Goal: Task Accomplishment & Management: Use online tool/utility

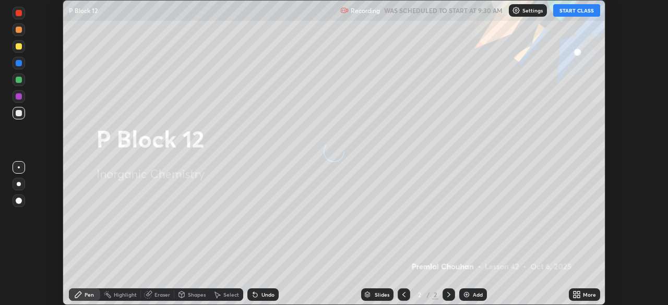
scroll to position [305, 667]
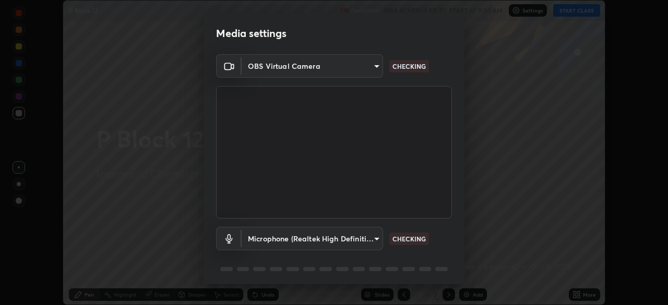
type input "5a3b26b24554f8cf6e797ef24758c72d9ac35fc194b839c1ab14931f8614fd13"
type input "a2845f27f241d78e81142a5bcad2dd0661d1231b7acccdda9ee201247719edf7"
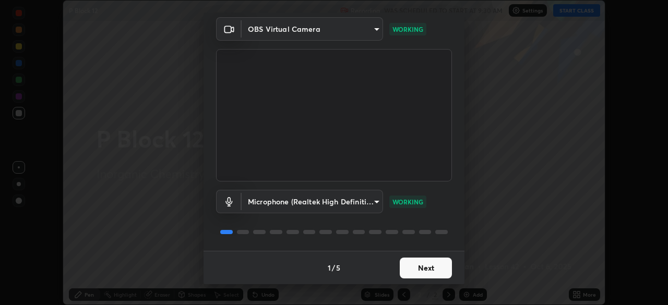
click at [427, 269] on button "Next" at bounding box center [426, 268] width 52 height 21
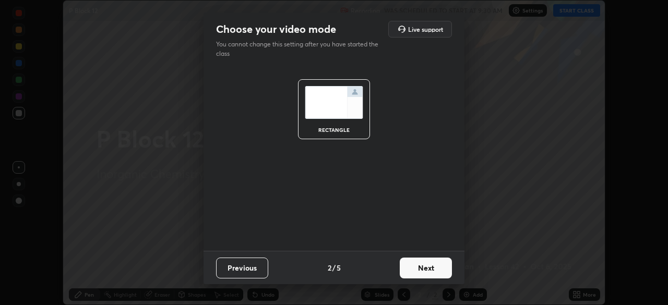
scroll to position [0, 0]
click at [427, 270] on button "Next" at bounding box center [426, 268] width 52 height 21
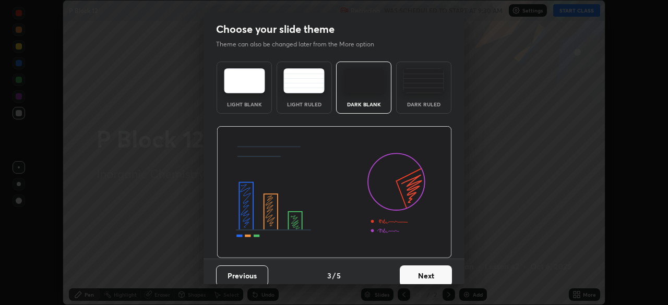
click at [434, 269] on button "Next" at bounding box center [426, 276] width 52 height 21
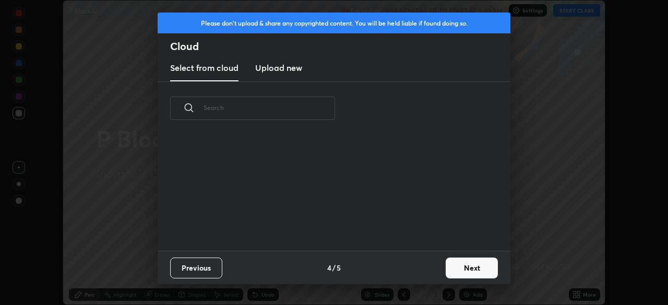
click at [460, 268] on button "Next" at bounding box center [471, 268] width 52 height 21
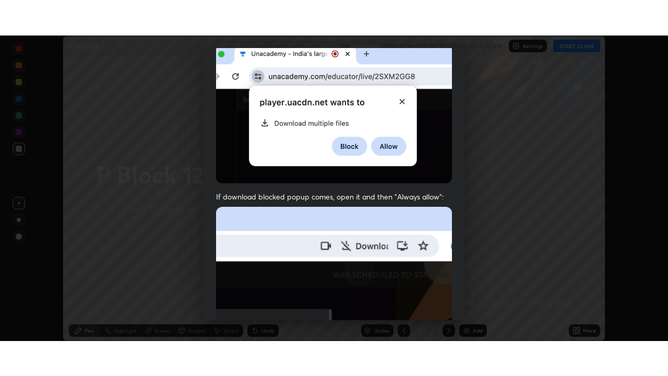
scroll to position [250, 0]
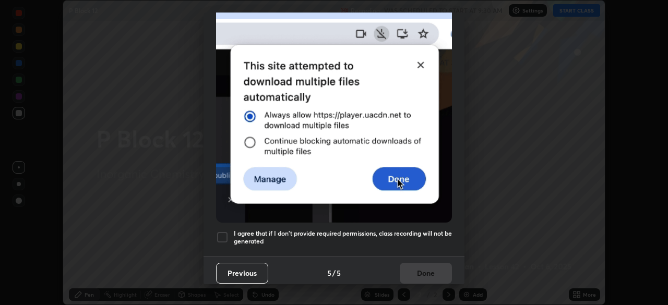
click at [223, 232] on div at bounding box center [222, 237] width 13 height 13
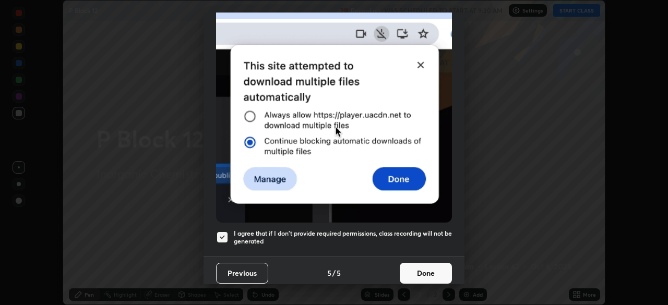
click at [428, 268] on button "Done" at bounding box center [426, 273] width 52 height 21
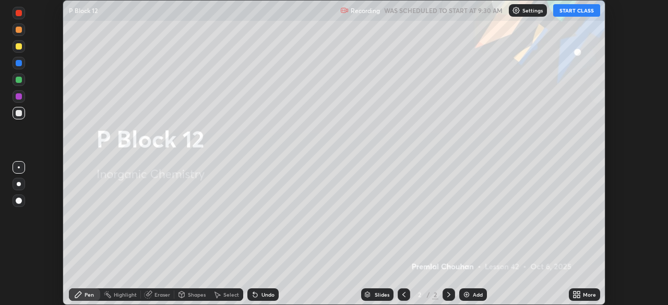
click at [571, 11] on button "START CLASS" at bounding box center [576, 10] width 47 height 13
click at [569, 12] on button "START CLASS" at bounding box center [576, 10] width 47 height 13
click at [574, 293] on icon at bounding box center [574, 293] width 3 height 3
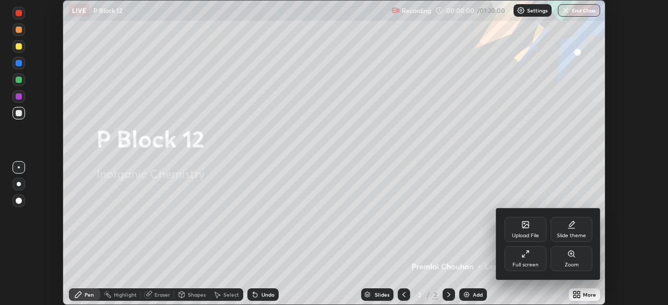
click at [539, 257] on div "Full screen" at bounding box center [525, 258] width 42 height 25
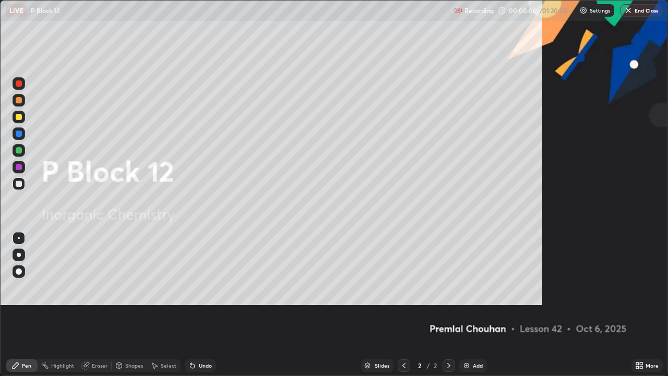
scroll to position [376, 668]
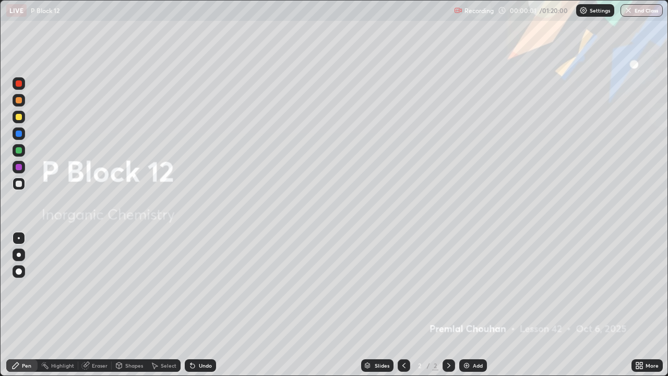
click at [448, 305] on icon at bounding box center [448, 365] width 8 height 8
click at [465, 305] on img at bounding box center [466, 365] width 8 height 8
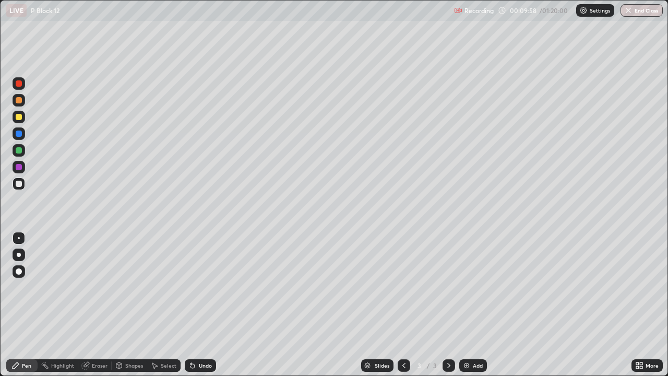
click at [640, 305] on icon at bounding box center [639, 365] width 8 height 8
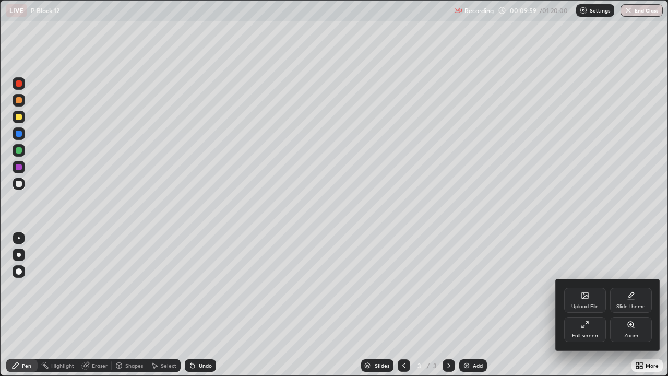
click at [585, 304] on div "Upload File" at bounding box center [584, 306] width 27 height 5
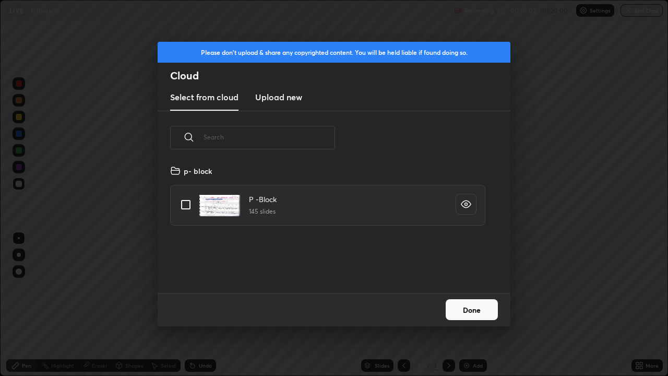
scroll to position [128, 335]
click at [188, 207] on input "grid" at bounding box center [186, 205] width 22 height 22
checkbox input "true"
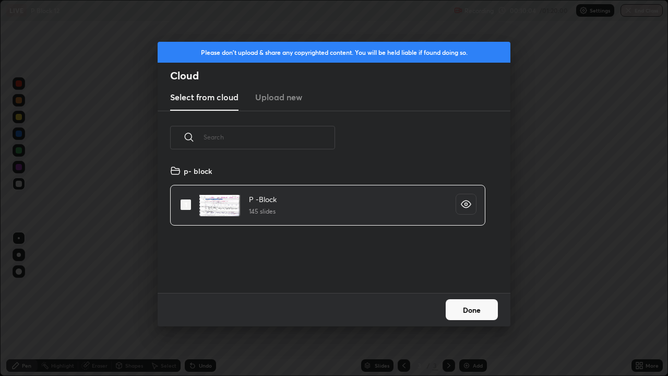
click at [467, 305] on button "Done" at bounding box center [471, 309] width 52 height 21
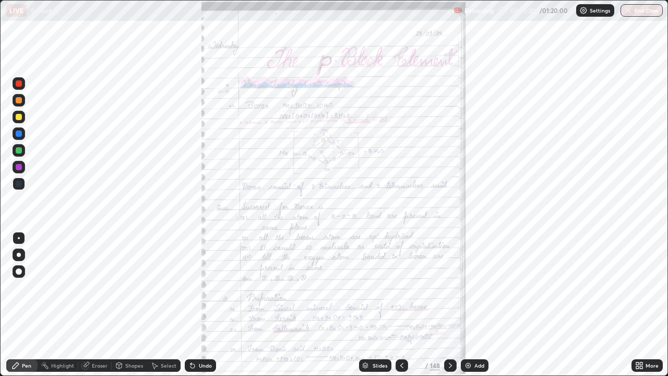
click at [372, 305] on div "Slides" at bounding box center [379, 365] width 15 height 5
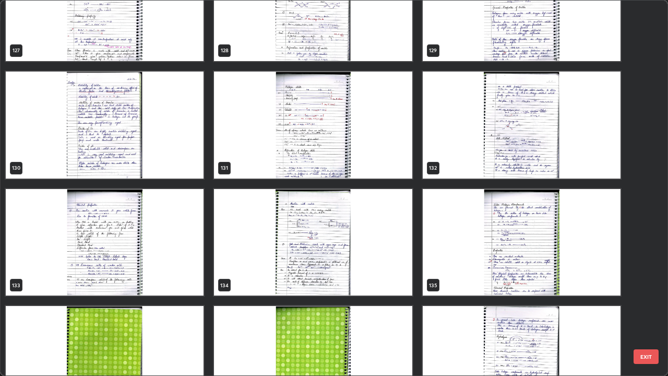
scroll to position [4974, 0]
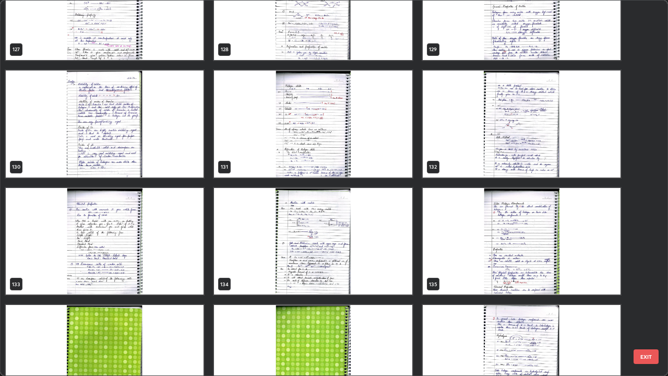
click at [300, 239] on img "grid" at bounding box center [313, 241] width 198 height 107
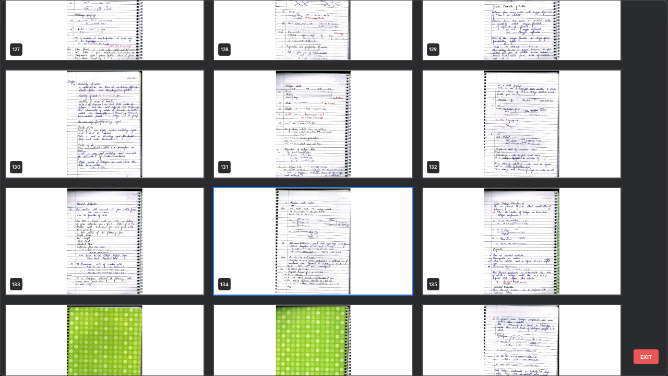
click at [300, 239] on img "grid" at bounding box center [313, 241] width 198 height 107
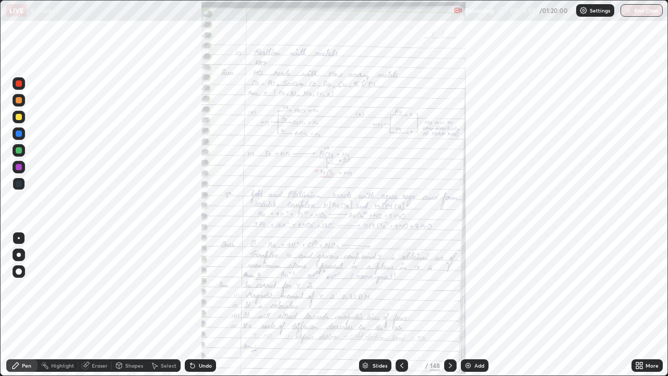
click at [638, 305] on icon at bounding box center [639, 365] width 8 height 8
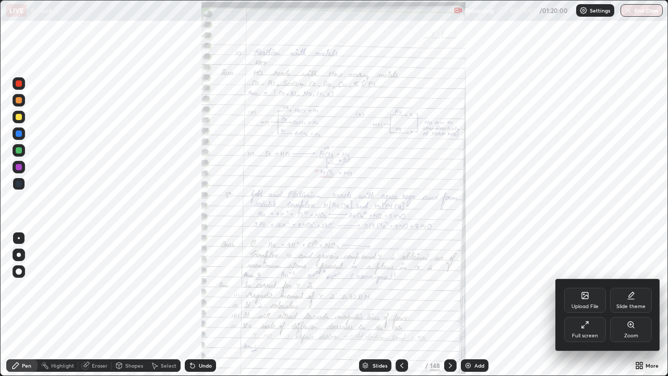
click at [450, 305] on div at bounding box center [334, 188] width 668 height 376
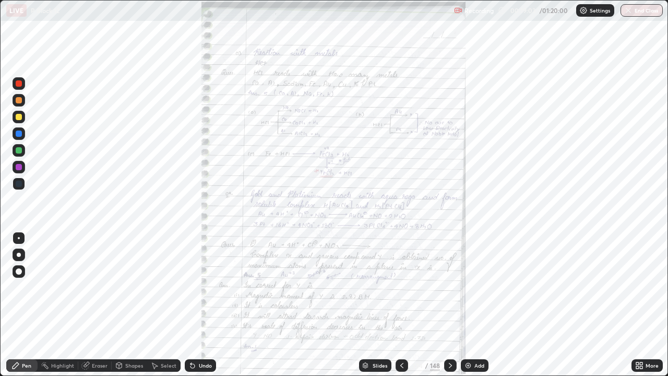
click at [451, 305] on icon at bounding box center [450, 365] width 8 height 8
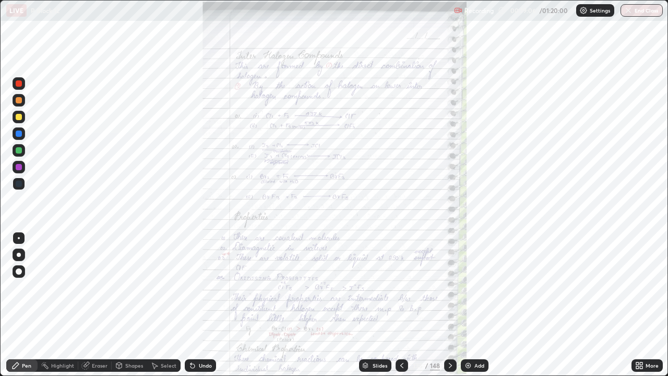
click at [641, 305] on icon at bounding box center [641, 363] width 3 height 3
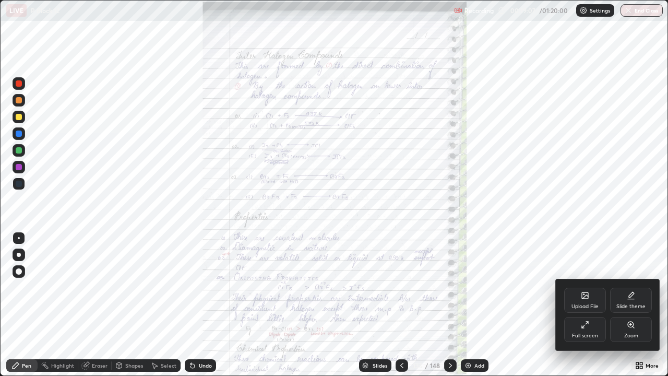
click at [630, 305] on div "Zoom" at bounding box center [631, 329] width 42 height 25
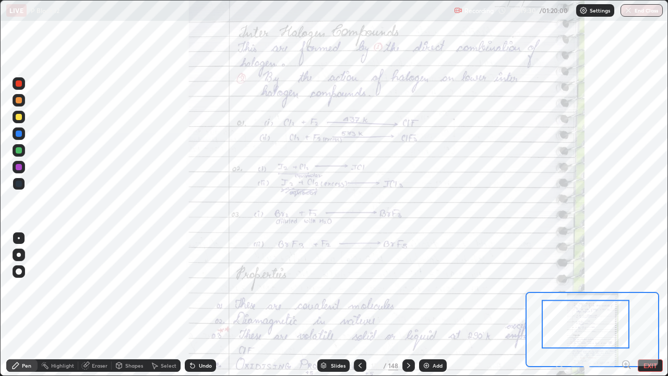
click at [20, 183] on div at bounding box center [19, 183] width 6 height 6
click at [17, 184] on div at bounding box center [19, 183] width 6 height 6
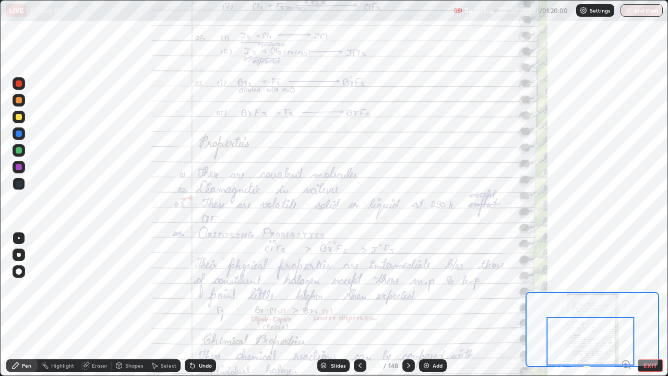
click at [18, 116] on div at bounding box center [19, 117] width 6 height 6
click at [18, 114] on div at bounding box center [19, 117] width 6 height 6
click at [19, 183] on div at bounding box center [19, 183] width 6 height 6
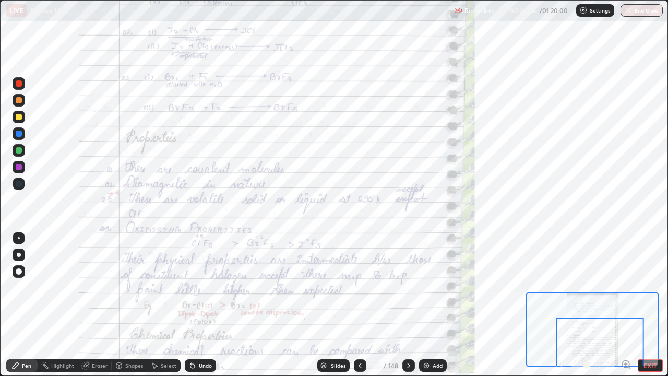
click at [409, 305] on icon at bounding box center [408, 365] width 8 height 8
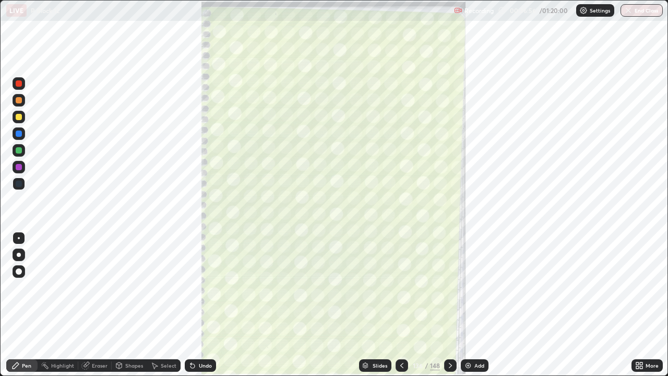
click at [449, 305] on icon at bounding box center [450, 365] width 8 height 8
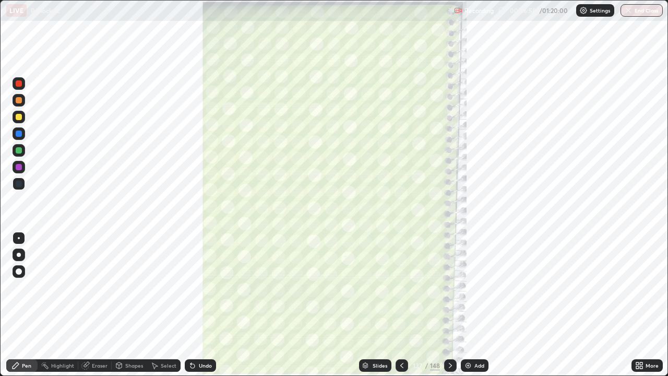
click at [449, 305] on icon at bounding box center [450, 365] width 8 height 8
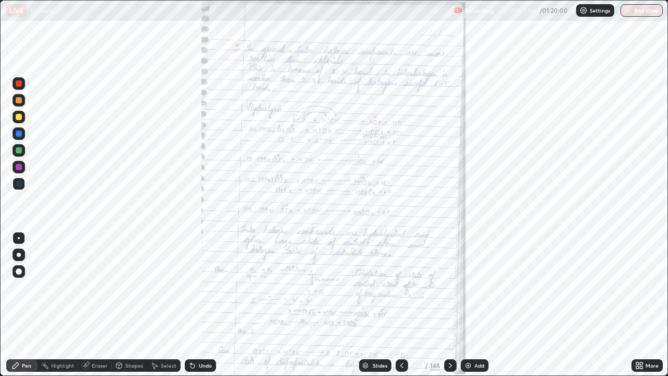
click at [641, 305] on icon at bounding box center [641, 363] width 3 height 3
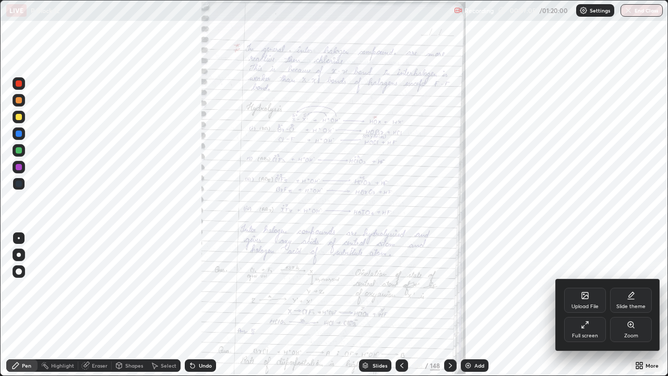
click at [627, 305] on div "Zoom" at bounding box center [631, 335] width 14 height 5
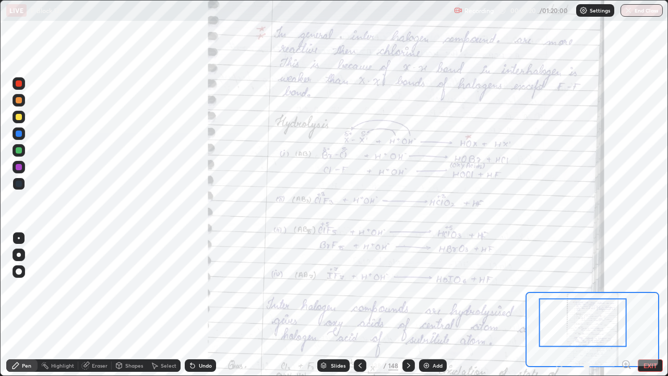
click at [21, 183] on div at bounding box center [19, 183] width 6 height 6
click at [19, 185] on div at bounding box center [19, 183] width 6 height 6
click at [19, 100] on div at bounding box center [19, 100] width 6 height 6
click at [20, 181] on div at bounding box center [19, 183] width 6 height 6
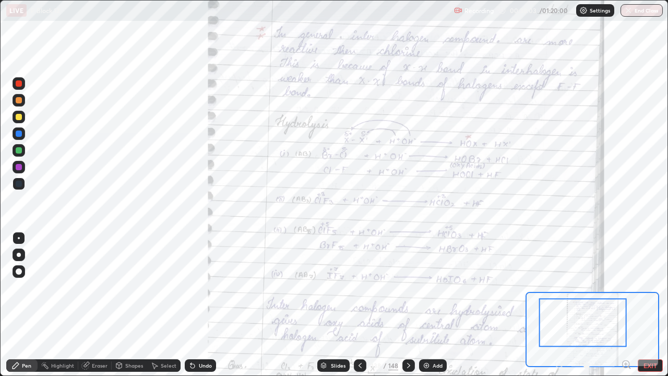
click at [21, 179] on div at bounding box center [19, 183] width 13 height 13
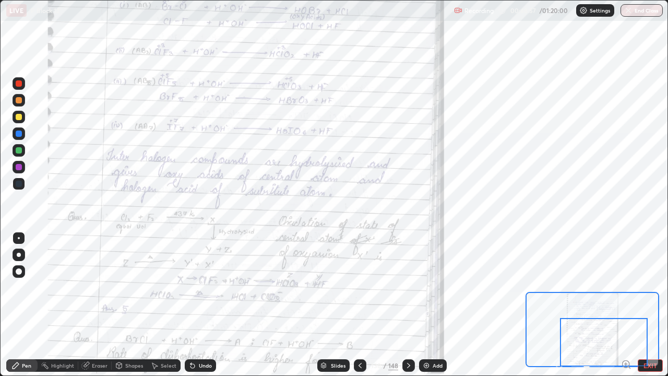
click at [525, 295] on div at bounding box center [592, 329] width 134 height 75
click at [407, 305] on icon at bounding box center [408, 365] width 8 height 8
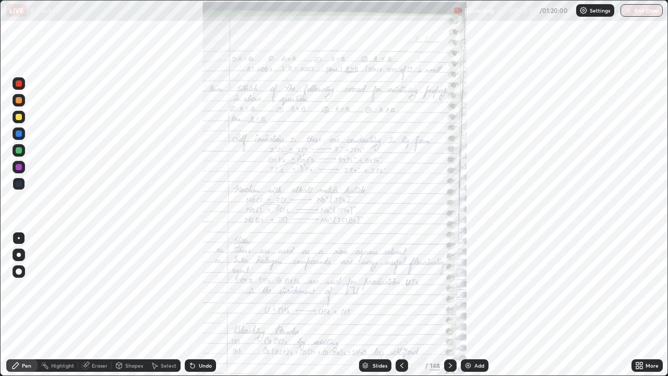
click at [637, 305] on icon at bounding box center [637, 367] width 3 height 3
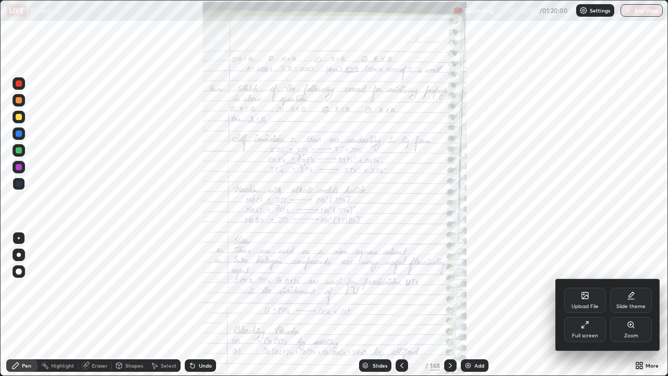
click at [624, 305] on div "Zoom" at bounding box center [631, 329] width 42 height 25
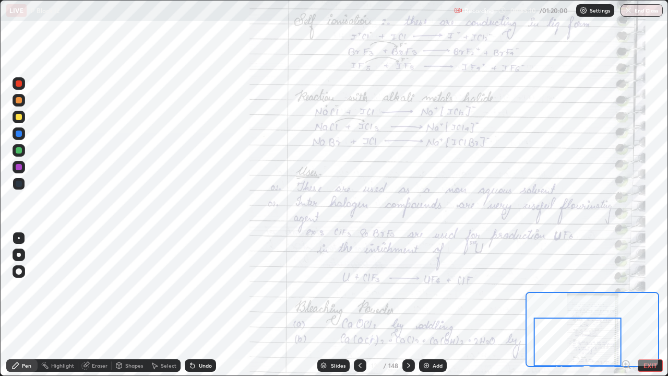
click at [359, 305] on icon at bounding box center [360, 365] width 8 height 8
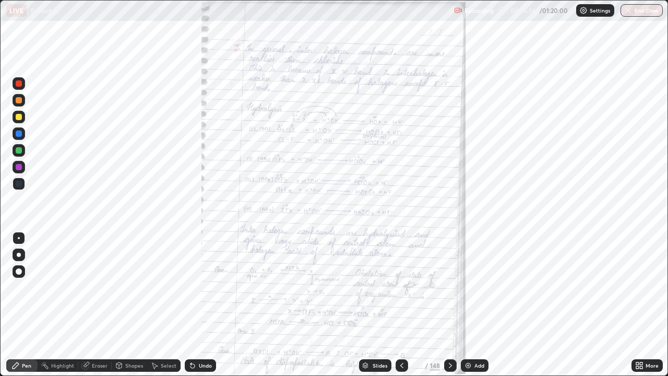
click at [637, 305] on icon at bounding box center [637, 363] width 3 height 3
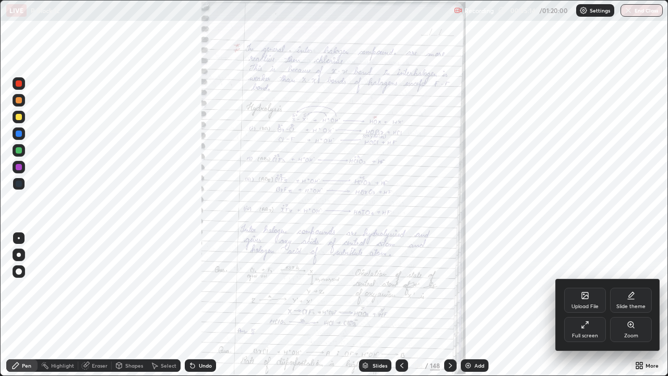
click at [626, 305] on div "Zoom" at bounding box center [631, 329] width 42 height 25
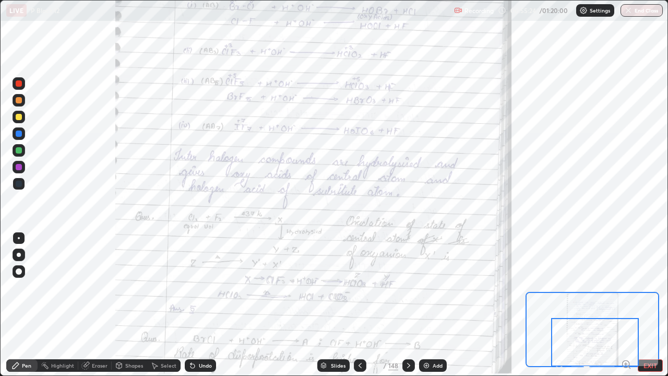
click at [21, 182] on div at bounding box center [19, 183] width 6 height 6
click at [21, 98] on div at bounding box center [19, 100] width 13 height 13
click at [19, 183] on div at bounding box center [19, 183] width 6 height 6
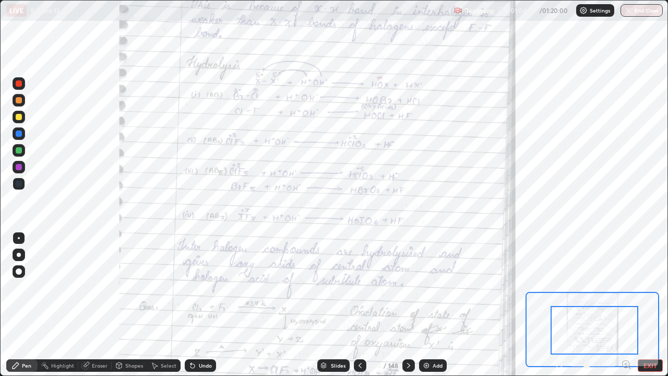
click at [407, 305] on icon at bounding box center [408, 365] width 8 height 8
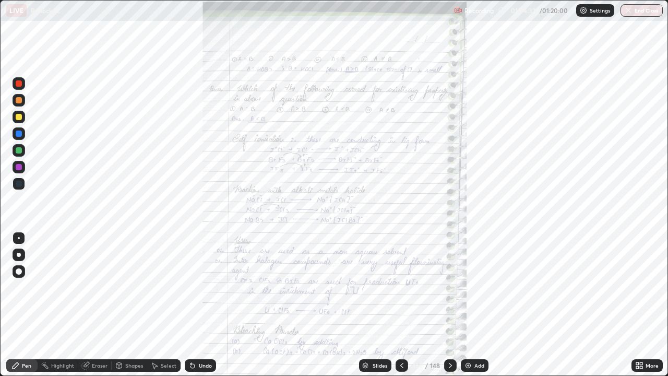
click at [636, 305] on icon at bounding box center [637, 363] width 3 height 3
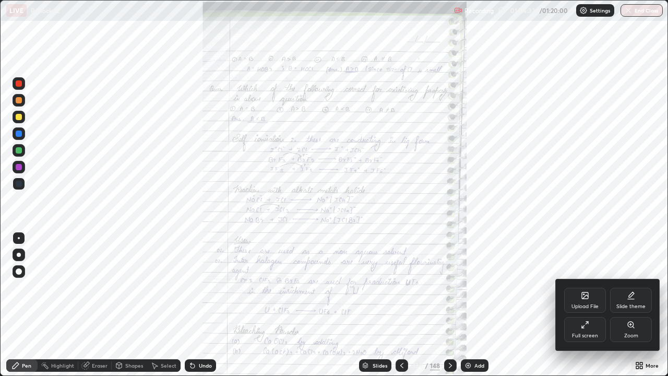
click at [631, 305] on icon at bounding box center [630, 324] width 8 height 8
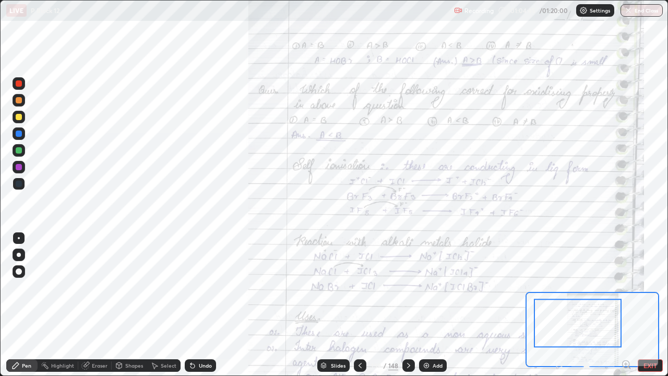
click at [21, 180] on div at bounding box center [19, 183] width 6 height 6
click at [18, 185] on div at bounding box center [19, 183] width 6 height 6
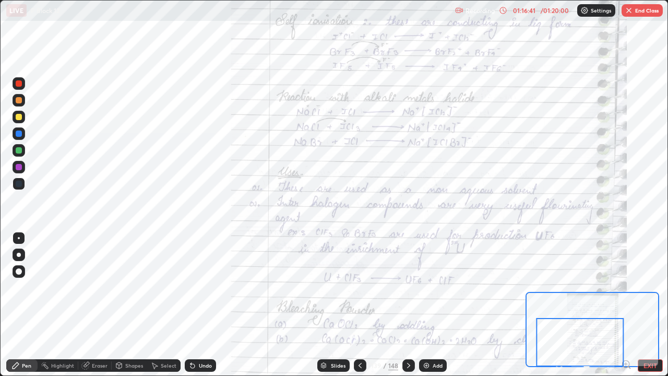
click at [633, 10] on button "End Class" at bounding box center [641, 10] width 41 height 13
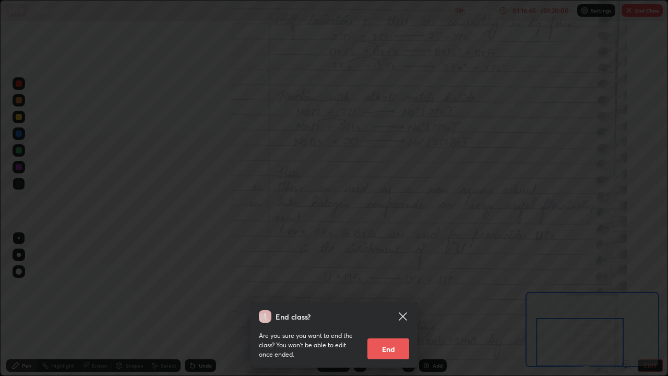
click at [405, 305] on icon at bounding box center [403, 316] width 8 height 8
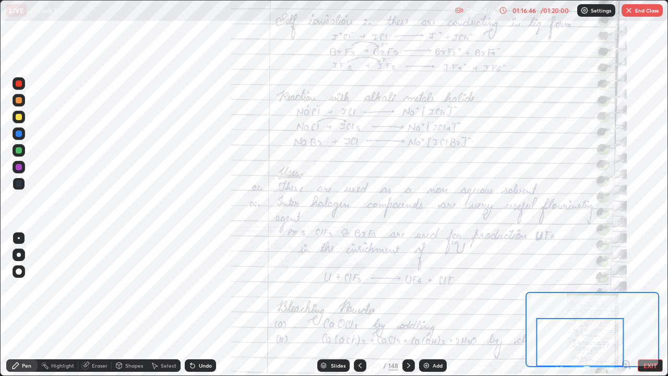
click at [649, 305] on button "EXIT" at bounding box center [649, 365] width 25 height 13
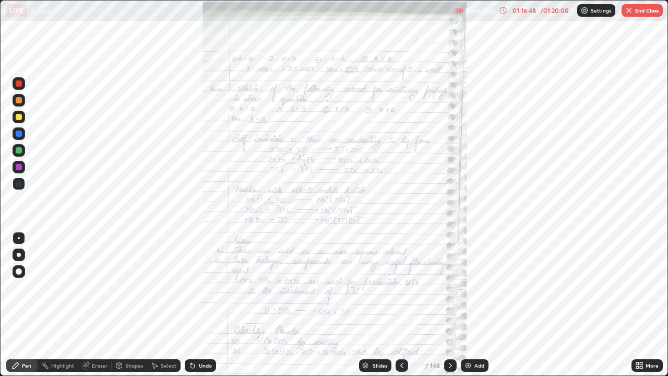
click at [634, 10] on button "End Class" at bounding box center [641, 10] width 41 height 13
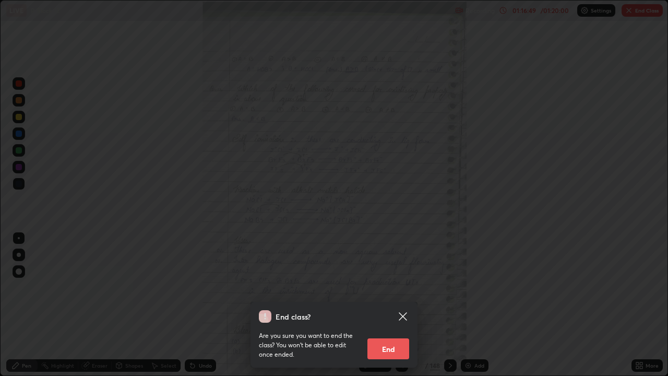
click at [390, 305] on button "End" at bounding box center [388, 348] width 42 height 21
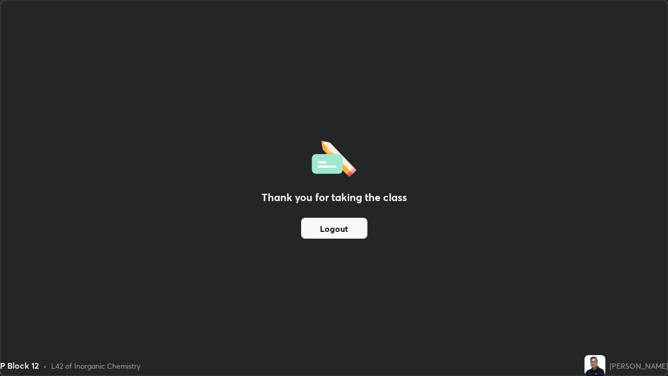
click at [347, 231] on button "Logout" at bounding box center [334, 228] width 66 height 21
click at [345, 235] on button "Logout" at bounding box center [334, 228] width 66 height 21
